Goal: Information Seeking & Learning: Learn about a topic

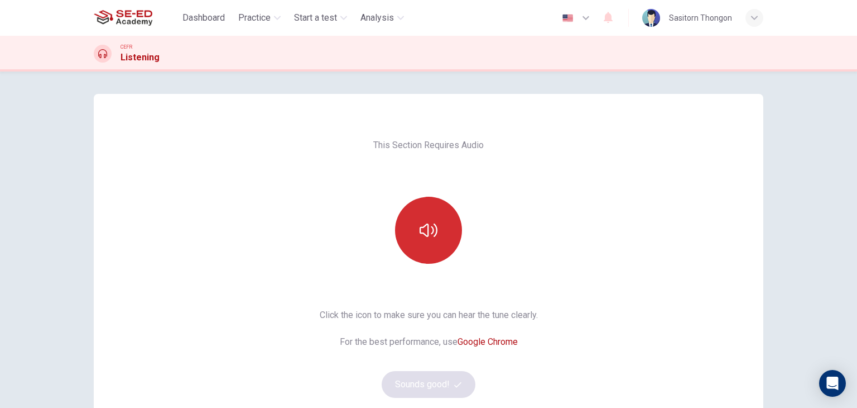
click at [433, 224] on icon "button" at bounding box center [429, 230] width 18 height 18
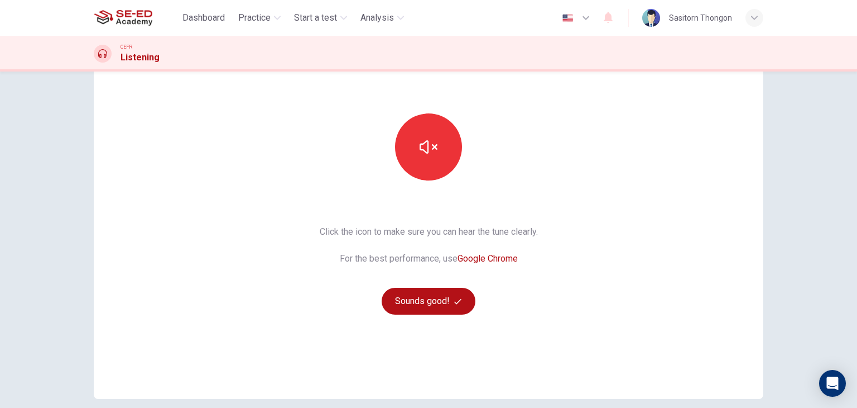
scroll to position [112, 0]
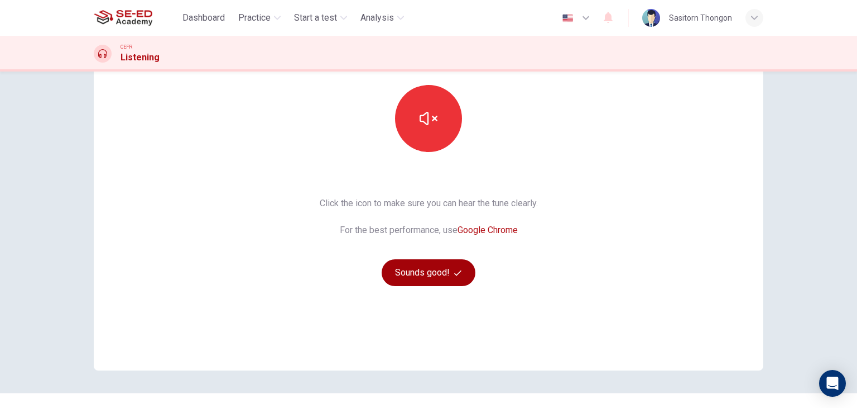
click at [426, 275] on button "Sounds good!" at bounding box center [429, 272] width 94 height 27
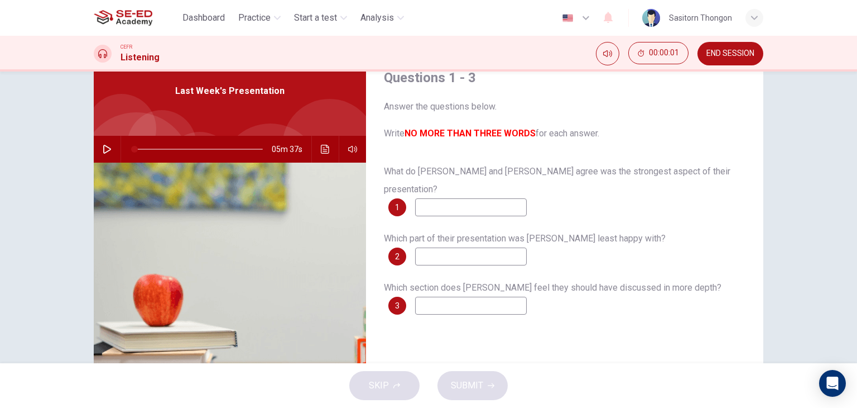
scroll to position [0, 0]
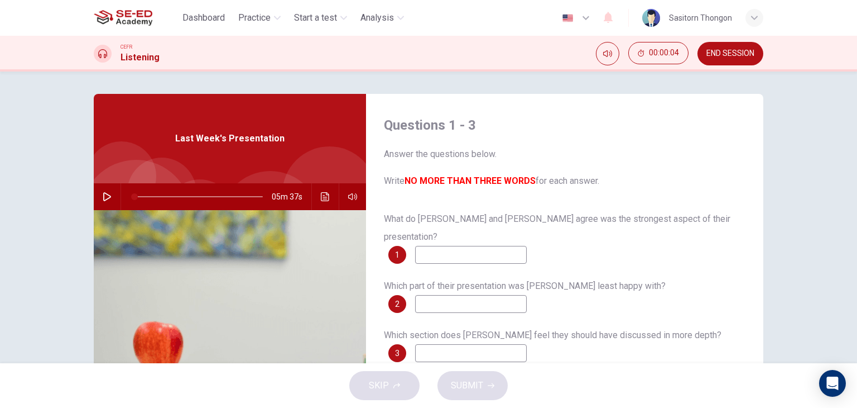
click at [103, 194] on icon "button" at bounding box center [107, 196] width 9 height 9
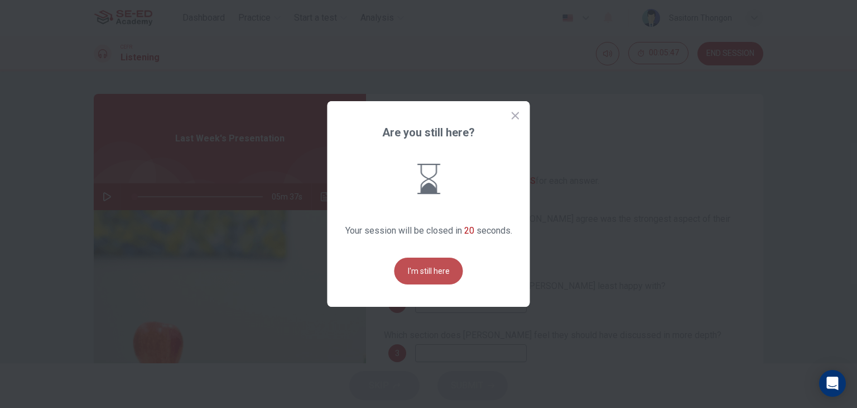
click at [433, 265] on button "I'm still here" at bounding box center [429, 270] width 69 height 27
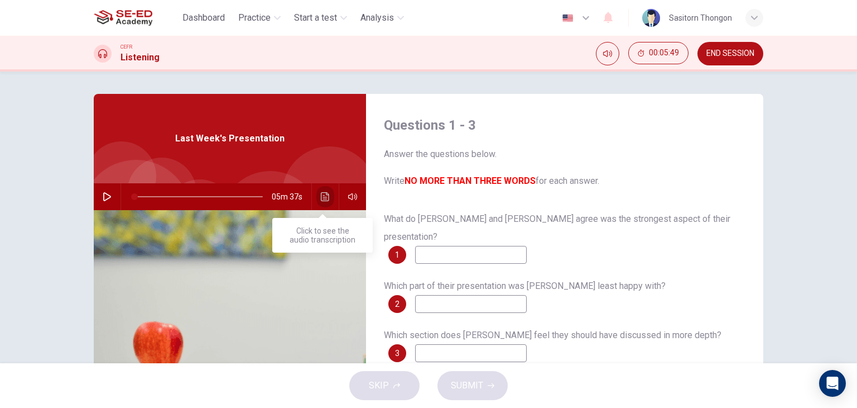
click at [322, 195] on icon "Click to see the audio transcription" at bounding box center [325, 196] width 8 height 9
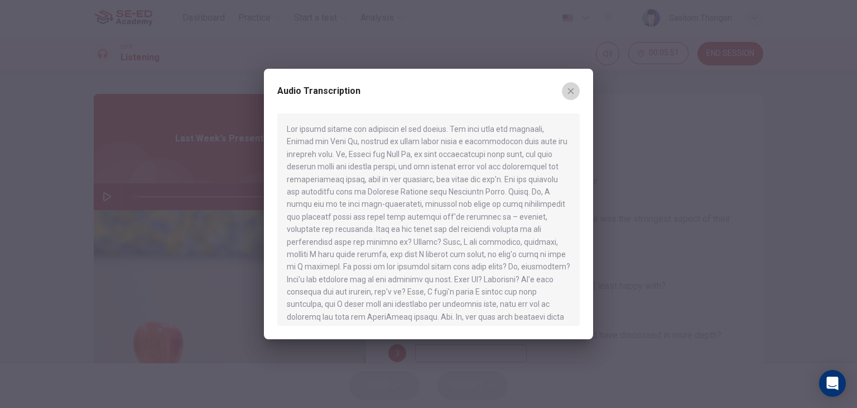
click at [571, 88] on icon "button" at bounding box center [571, 91] width 9 height 9
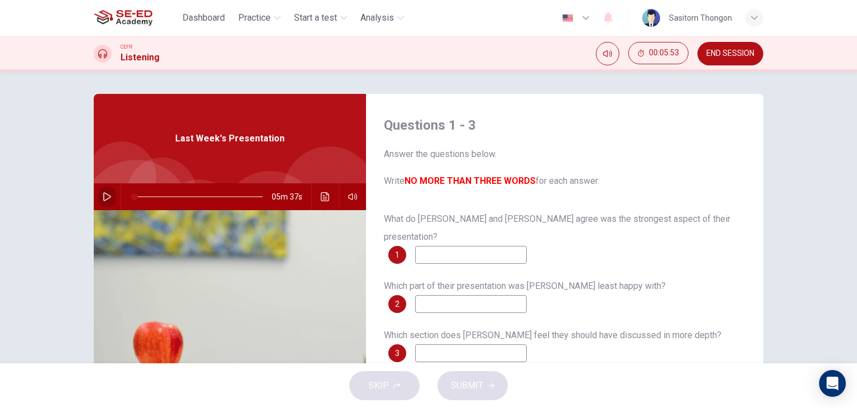
click at [103, 194] on icon "button" at bounding box center [107, 196] width 8 height 9
click at [321, 199] on icon "Click to see the audio transcription" at bounding box center [325, 196] width 8 height 9
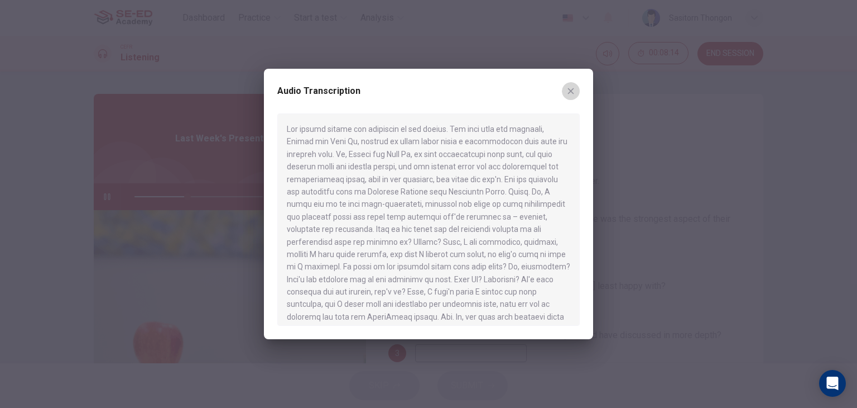
click at [572, 89] on icon "button" at bounding box center [571, 91] width 9 height 9
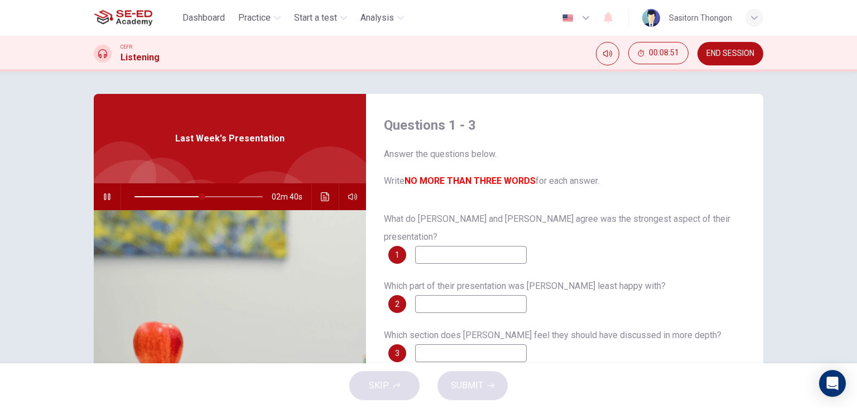
click at [103, 194] on icon "button" at bounding box center [107, 196] width 9 height 9
click at [454, 246] on input at bounding box center [471, 255] width 112 height 18
type input "52"
type input "ะ"
type input "technique"
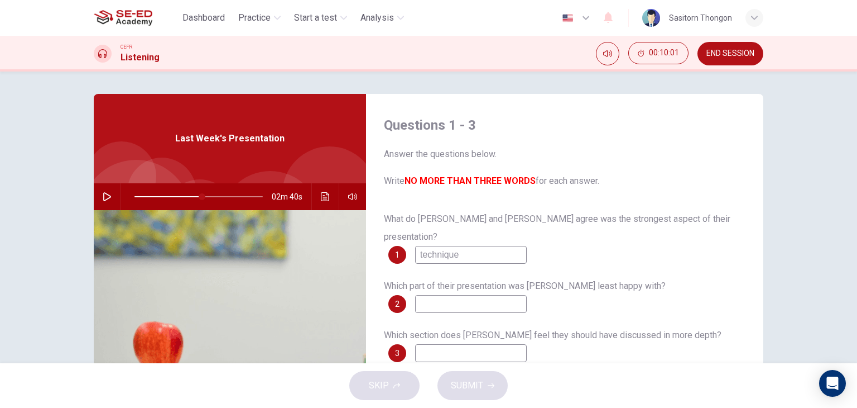
click at [441, 295] on input at bounding box center [471, 304] width 112 height 18
click at [104, 197] on icon "button" at bounding box center [107, 196] width 9 height 9
click at [226, 196] on span at bounding box center [199, 197] width 128 height 16
click at [240, 195] on span at bounding box center [199, 197] width 128 height 16
click at [458, 344] on input at bounding box center [471, 353] width 112 height 18
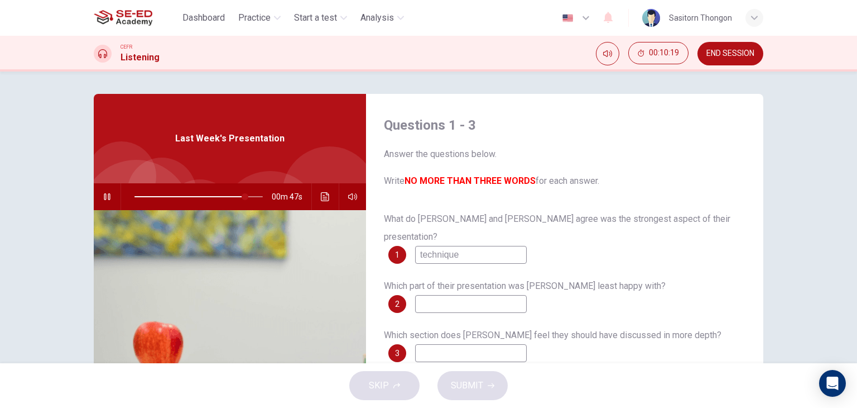
type input "86"
type input "-"
type input "88"
type input "-"
click at [471, 295] on input at bounding box center [471, 304] width 112 height 18
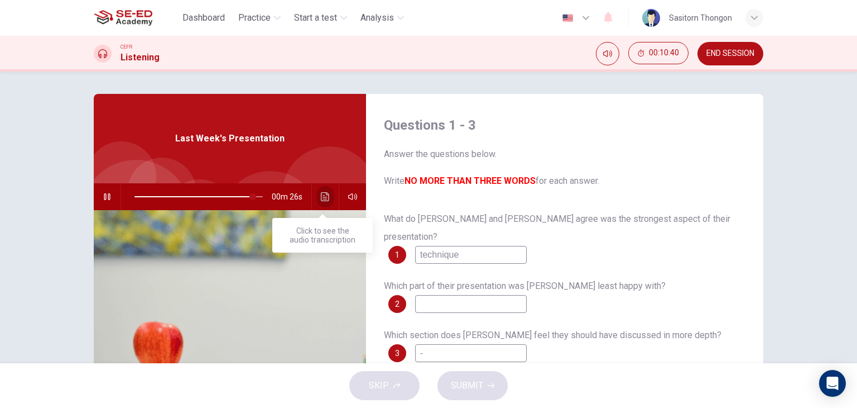
click at [324, 197] on icon "Click to see the audio transcription" at bounding box center [325, 196] width 8 height 9
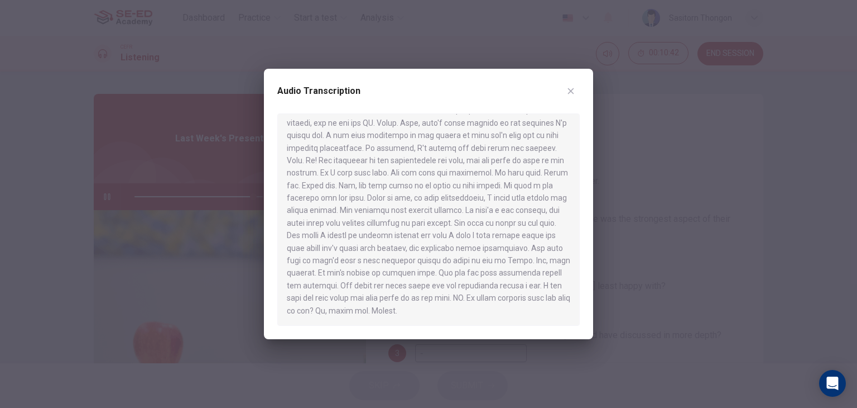
scroll to position [607, 0]
click at [557, 275] on div at bounding box center [428, 219] width 303 height 212
type input "0"
drag, startPoint x: 353, startPoint y: 284, endPoint x: 394, endPoint y: 287, distance: 40.9
click at [394, 287] on div at bounding box center [428, 219] width 303 height 212
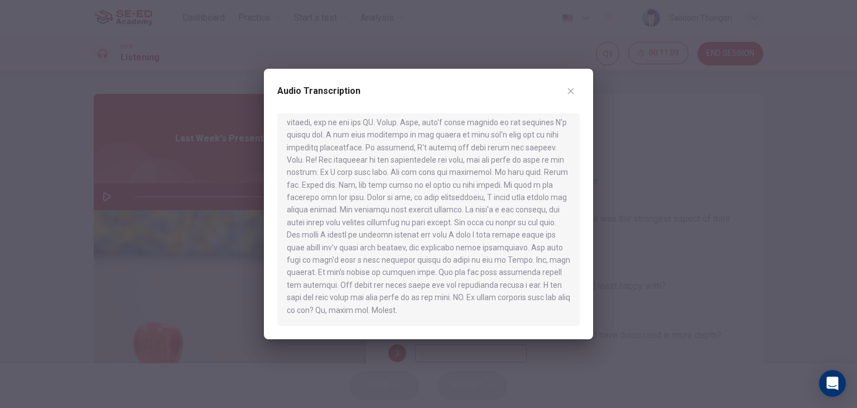
click at [570, 89] on icon "button" at bounding box center [571, 91] width 9 height 9
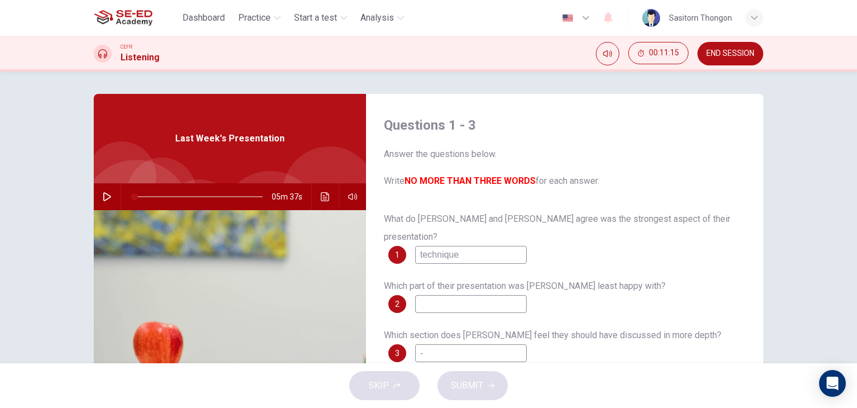
drag, startPoint x: 440, startPoint y: 337, endPoint x: 405, endPoint y: 333, distance: 34.8
click at [405, 344] on div "3 -" at bounding box center [458, 353] width 138 height 18
drag, startPoint x: 445, startPoint y: 337, endPoint x: 401, endPoint y: 335, distance: 44.7
click at [402, 344] on div "3 good" at bounding box center [458, 353] width 138 height 18
type input "surpise"
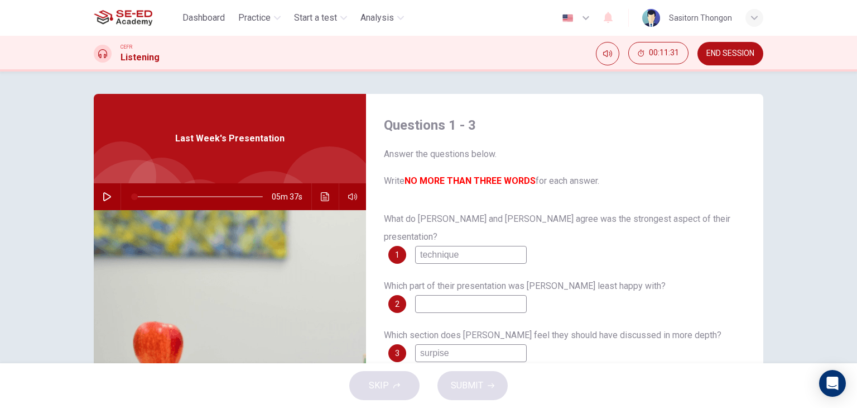
click at [438, 295] on input at bounding box center [471, 304] width 112 height 18
type input "1"
type input "chart"
click at [488, 380] on button "SUBMIT" at bounding box center [473, 385] width 70 height 29
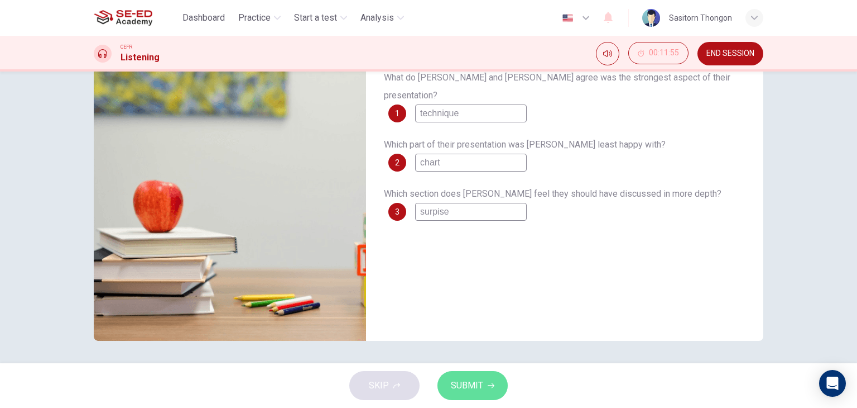
click at [463, 382] on span "SUBMIT" at bounding box center [467, 385] width 32 height 16
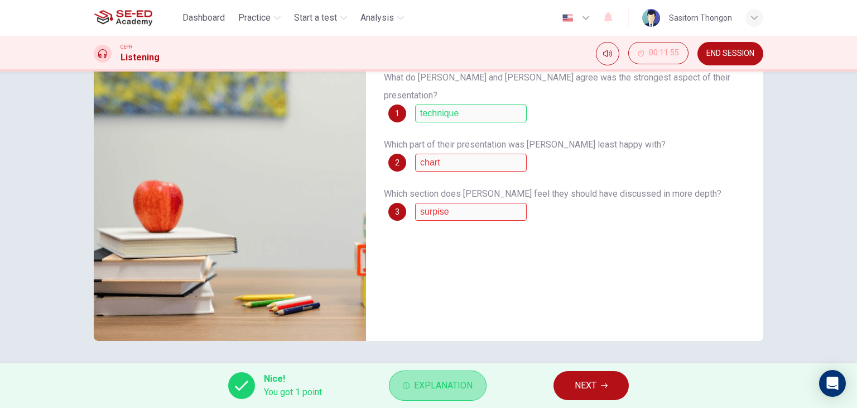
click at [443, 387] on span "Explanation" at bounding box center [443, 385] width 59 height 16
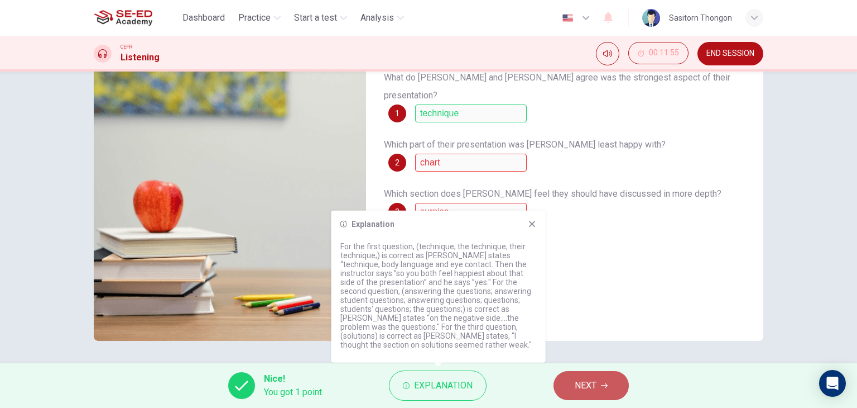
click at [593, 387] on span "NEXT" at bounding box center [586, 385] width 22 height 16
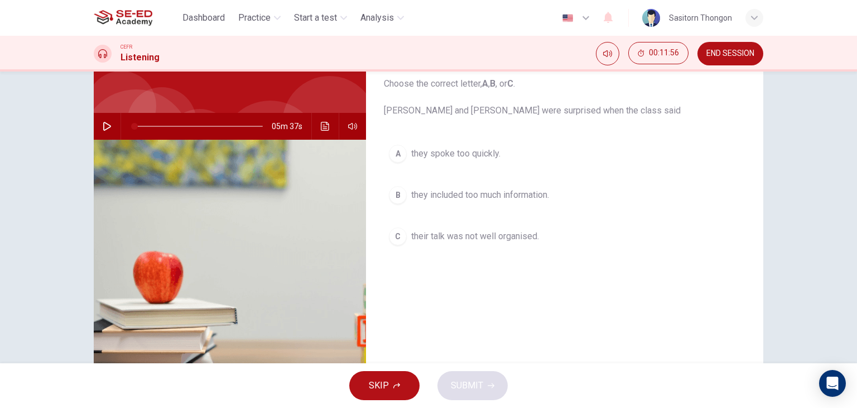
scroll to position [0, 0]
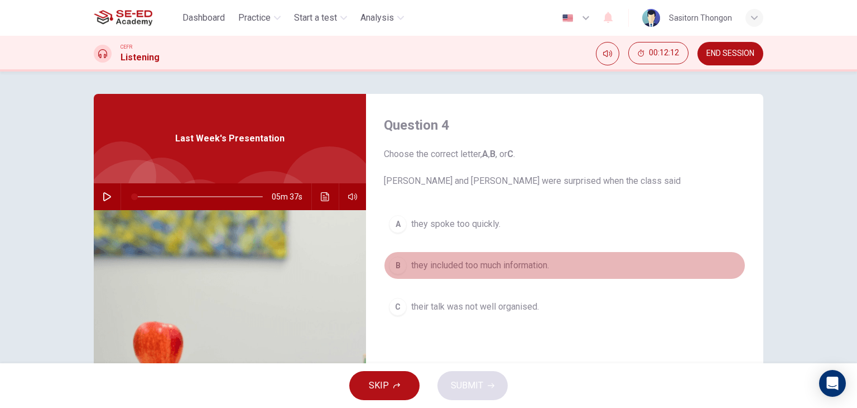
click at [480, 265] on span "they included too much information." at bounding box center [480, 264] width 138 height 13
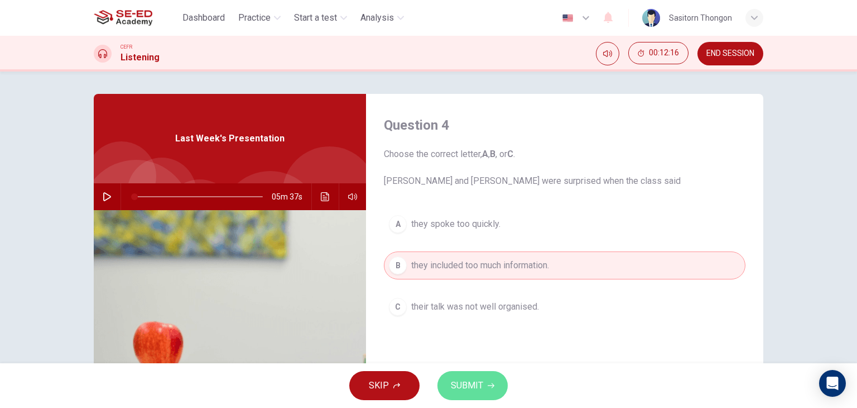
click at [477, 381] on span "SUBMIT" at bounding box center [467, 385] width 32 height 16
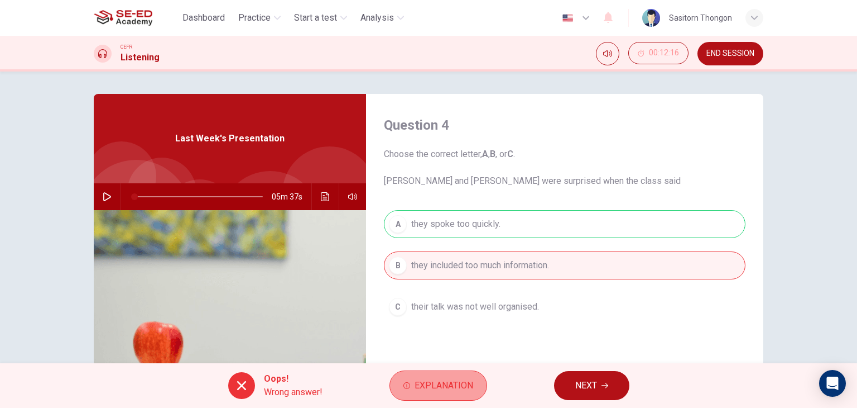
click at [443, 391] on span "Explanation" at bounding box center [444, 385] width 59 height 16
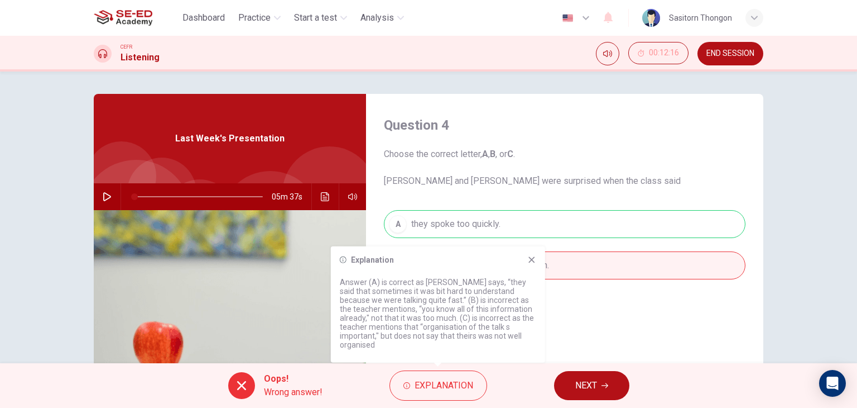
click at [529, 262] on icon at bounding box center [532, 259] width 6 height 6
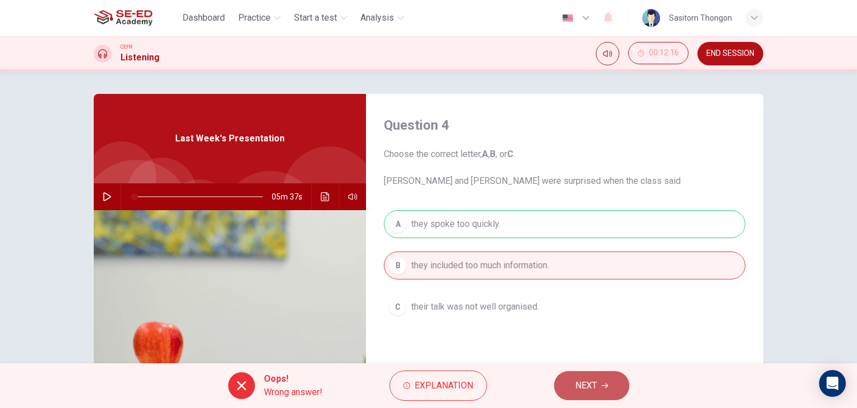
click at [589, 385] on span "NEXT" at bounding box center [587, 385] width 22 height 16
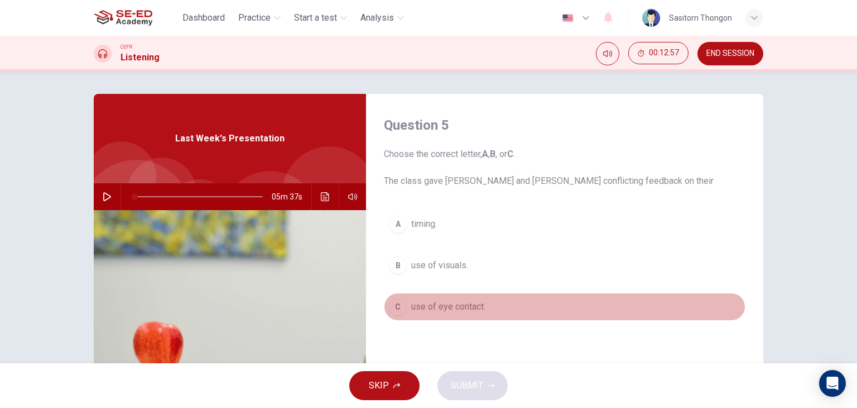
click at [450, 309] on span "use of eye contact." at bounding box center [448, 306] width 74 height 13
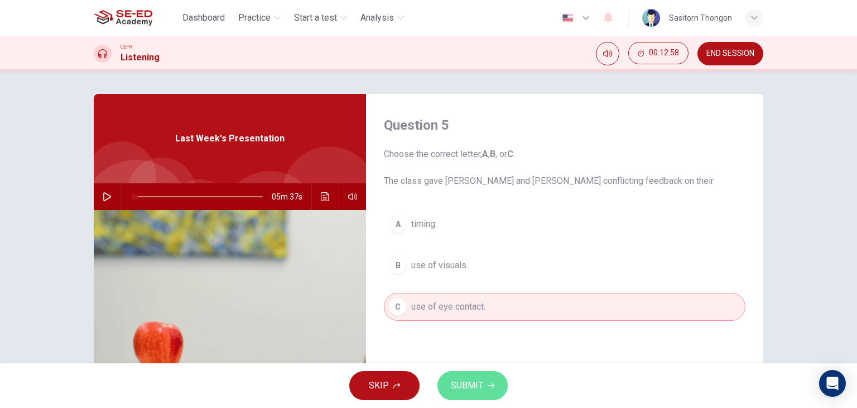
click at [458, 381] on span "SUBMIT" at bounding box center [467, 385] width 32 height 16
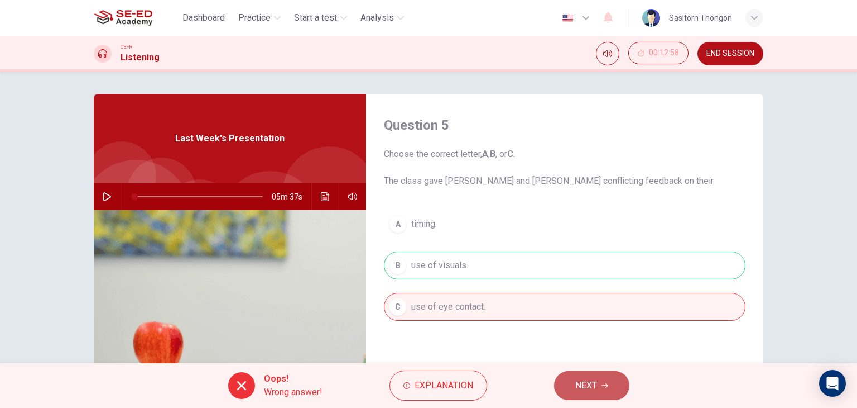
click at [580, 382] on span "NEXT" at bounding box center [587, 385] width 22 height 16
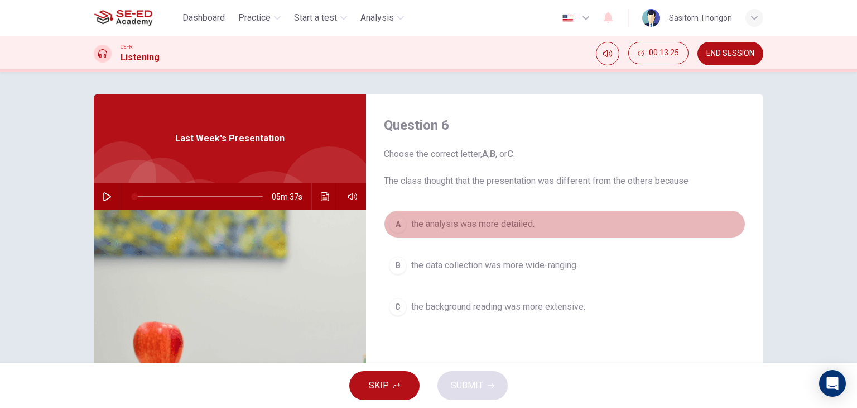
click at [507, 224] on span "the analysis was more detailed." at bounding box center [472, 223] width 123 height 13
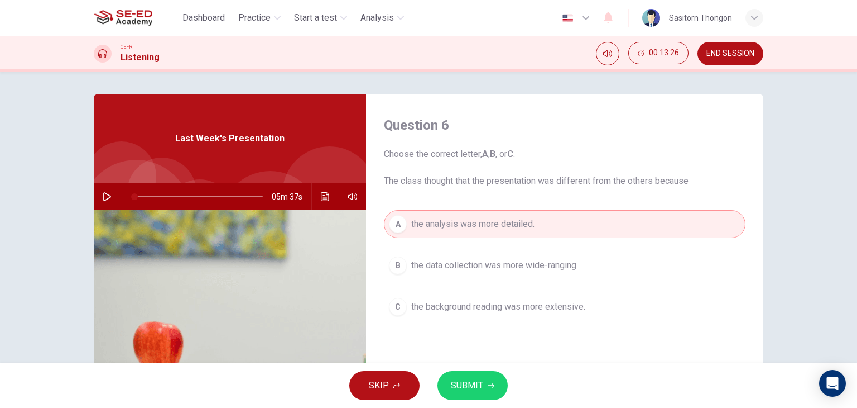
click at [479, 377] on span "SUBMIT" at bounding box center [467, 385] width 32 height 16
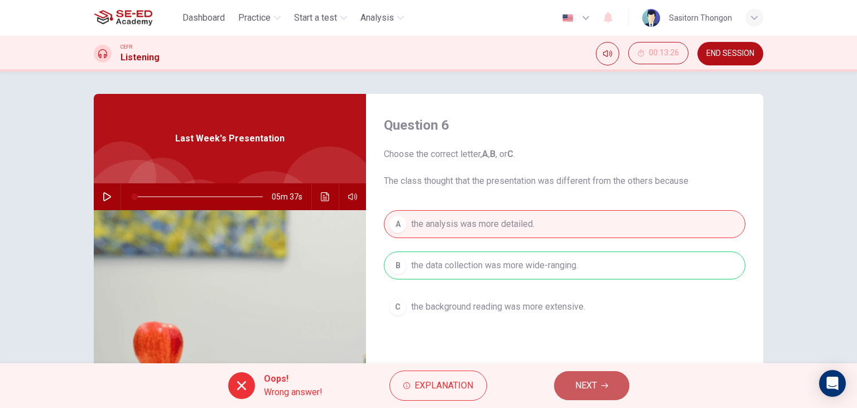
click at [603, 390] on button "NEXT" at bounding box center [591, 385] width 75 height 29
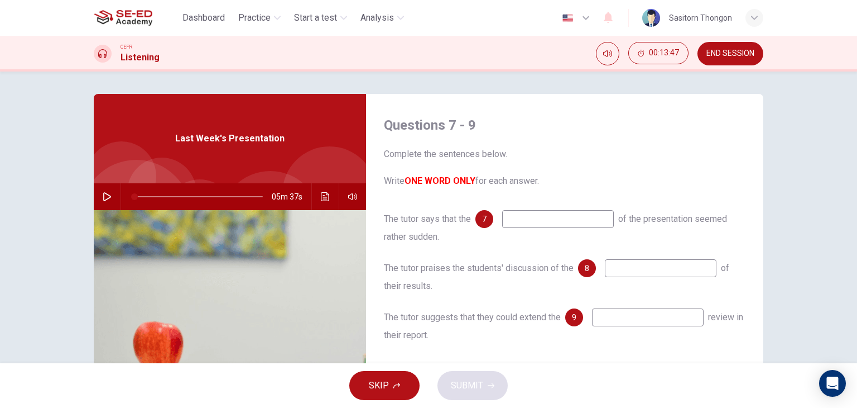
click at [523, 216] on input at bounding box center [558, 219] width 112 height 18
click at [641, 268] on input at bounding box center [661, 268] width 112 height 18
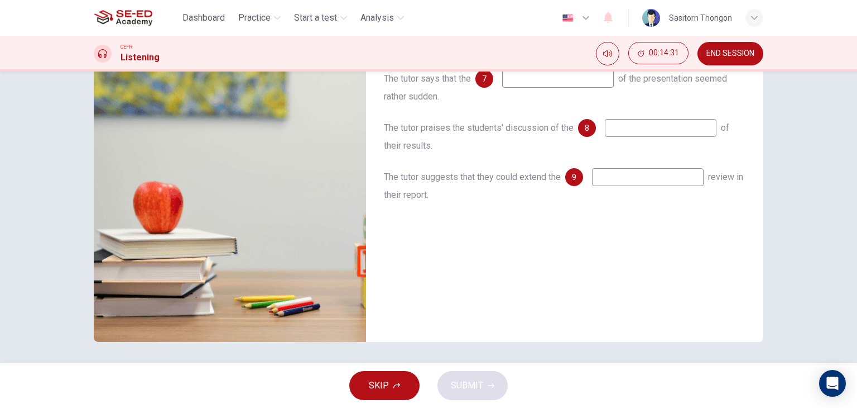
scroll to position [141, 0]
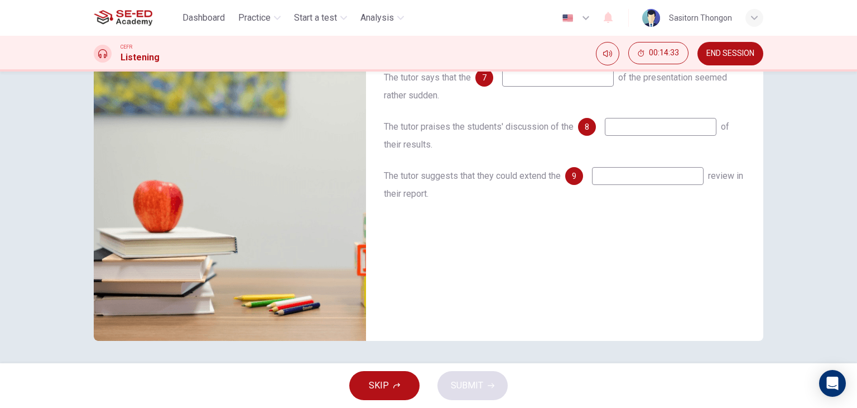
click at [394, 385] on icon "button" at bounding box center [397, 385] width 7 height 7
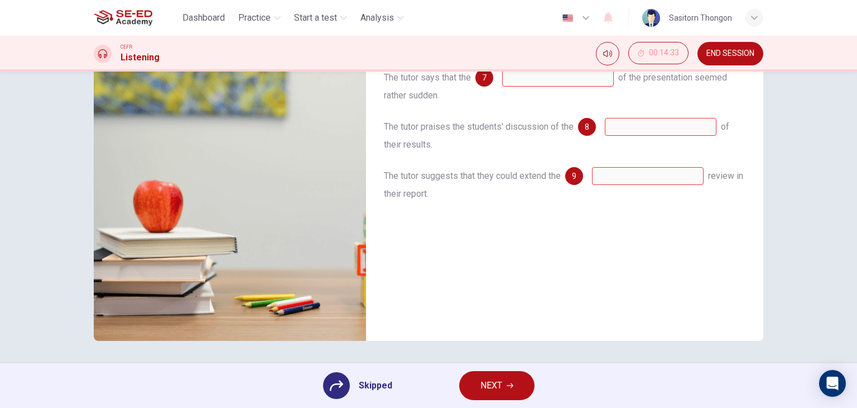
click at [509, 384] on icon "button" at bounding box center [510, 385] width 7 height 7
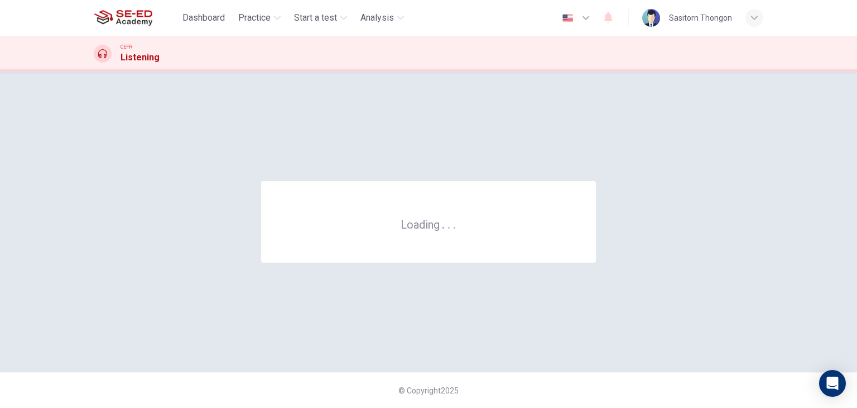
scroll to position [0, 0]
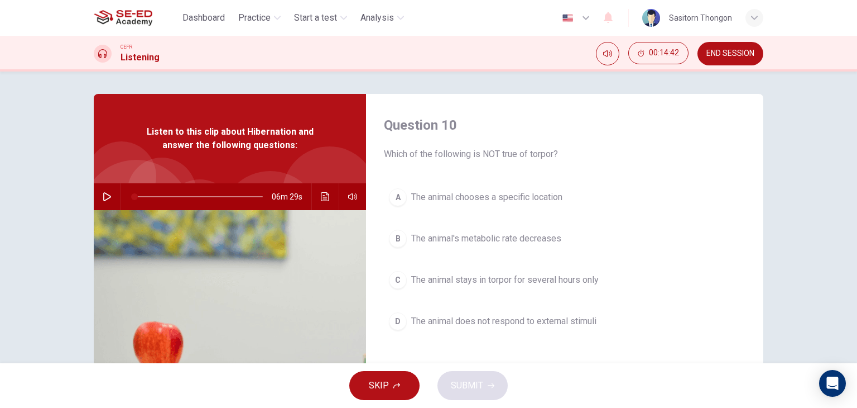
click at [103, 197] on icon "button" at bounding box center [107, 196] width 9 height 9
type input "4"
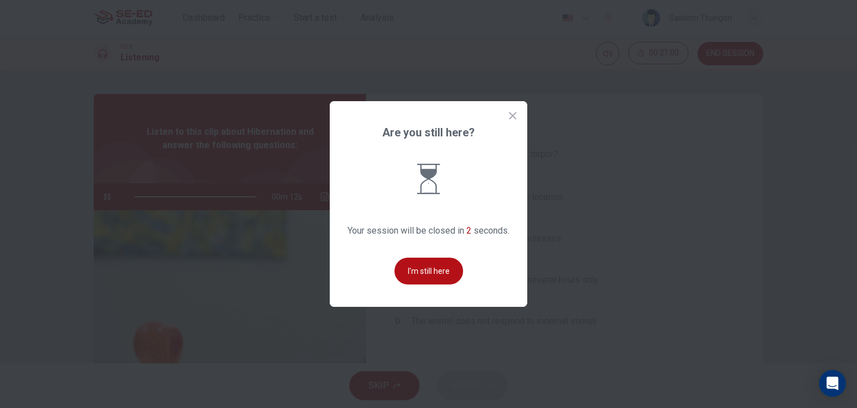
type input "97"
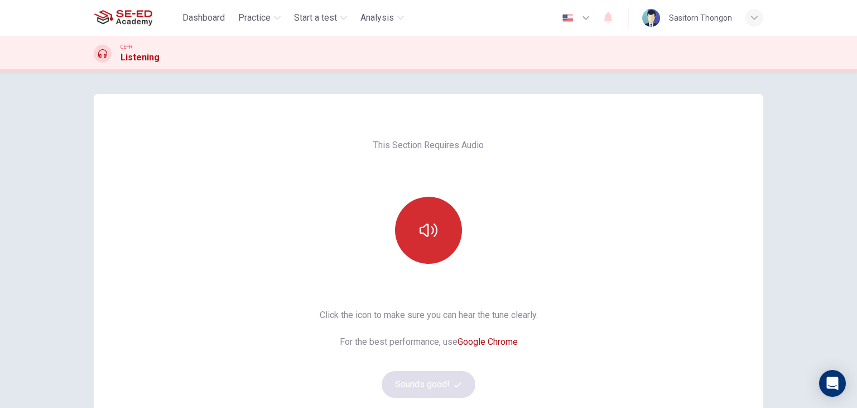
click at [432, 228] on icon "button" at bounding box center [429, 230] width 18 height 18
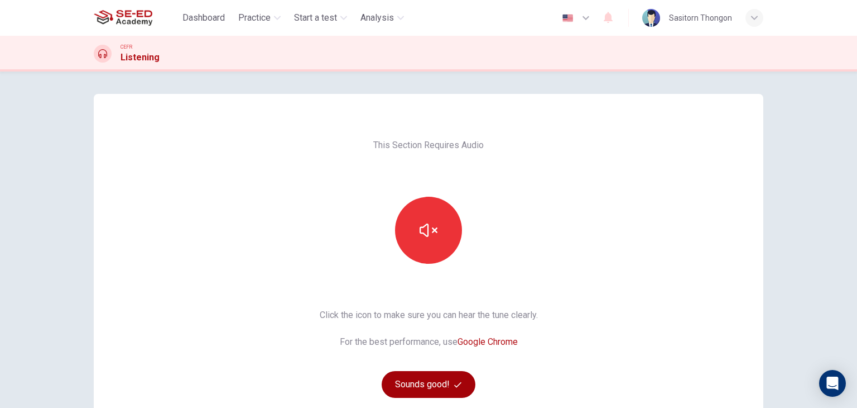
click at [438, 380] on button "Sounds good!" at bounding box center [429, 384] width 94 height 27
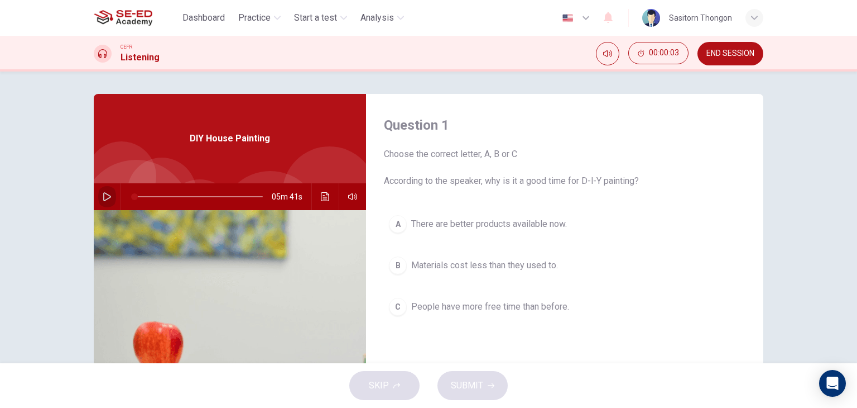
click at [107, 195] on icon "button" at bounding box center [107, 196] width 9 height 9
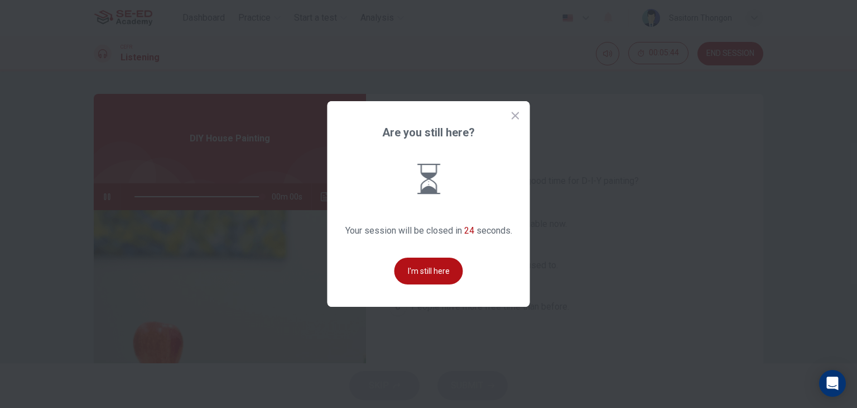
type input "0"
